Goal: Understand process/instructions: Learn how to perform a task or action

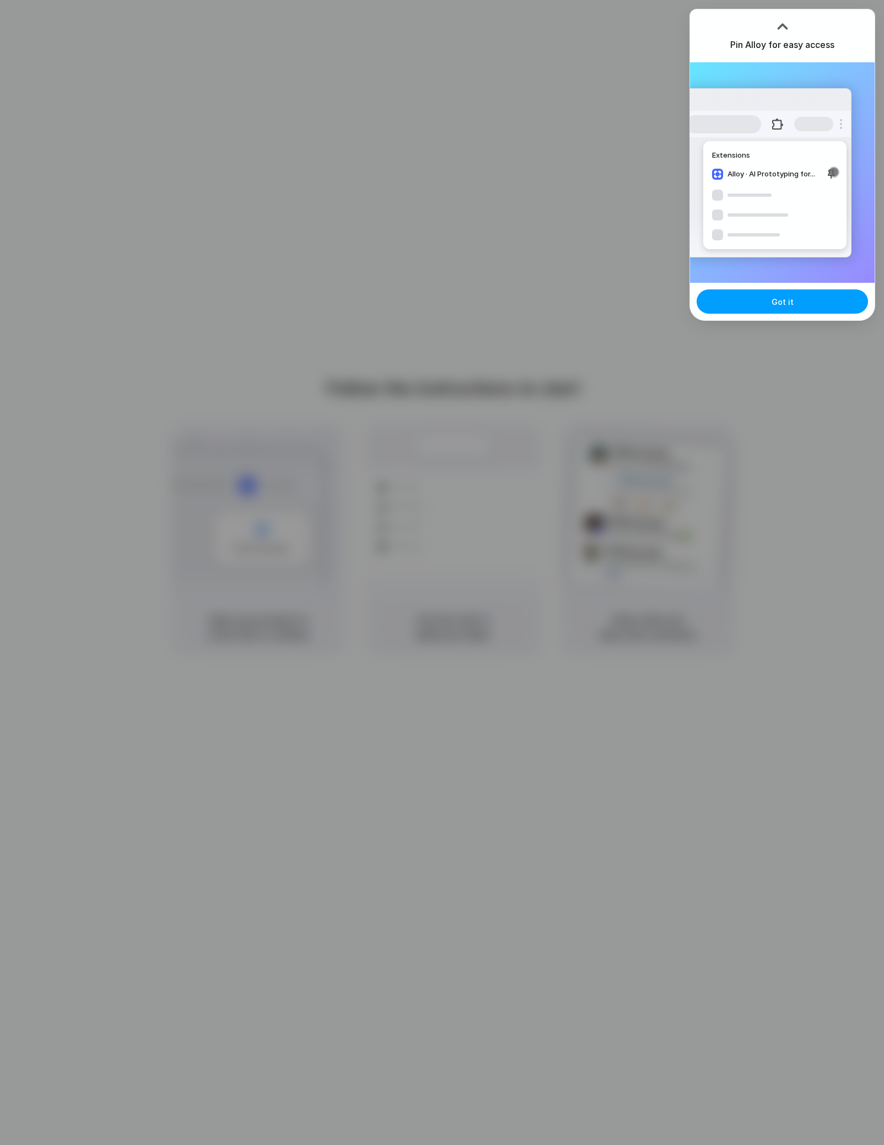
click at [789, 303] on span "Got it" at bounding box center [783, 302] width 22 height 12
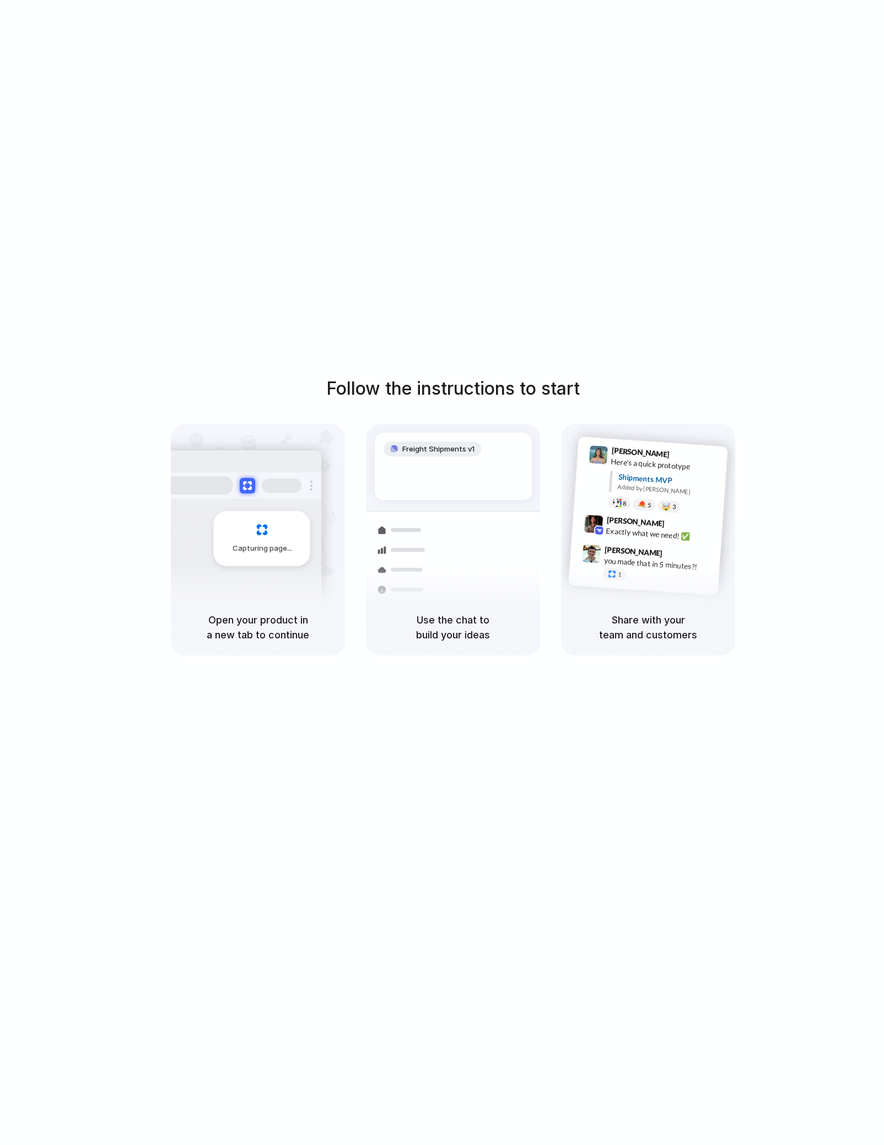
click at [767, 165] on div "Follow the instructions to start Capturing page Open your product in a new tab …" at bounding box center [453, 583] width 906 height 1167
click at [578, 254] on div "Follow the instructions to start Capturing page Open your product in a new tab …" at bounding box center [453, 583] width 906 height 1167
